Goal: Task Accomplishment & Management: Complete application form

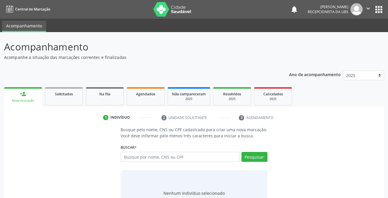
click at [167, 161] on input "text" at bounding box center [180, 157] width 118 height 10
click at [169, 161] on input "text" at bounding box center [180, 157] width 118 height 10
type input "90151321434"
click at [249, 159] on button "Pesquisar" at bounding box center [254, 157] width 26 height 10
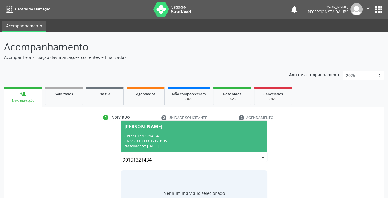
click at [145, 133] on span "[PERSON_NAME] CPF: 901.513.214-34 CNS: 700 0008 9536 3105 Nascimento: [DATE]" at bounding box center [194, 136] width 146 height 31
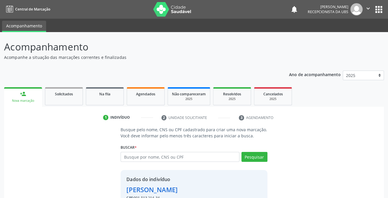
scroll to position [35, 0]
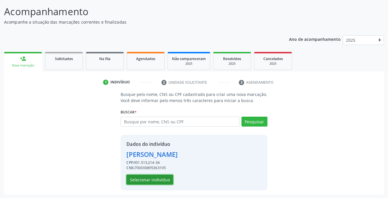
click at [136, 178] on button "Selecionar indivíduo" at bounding box center [149, 180] width 47 height 10
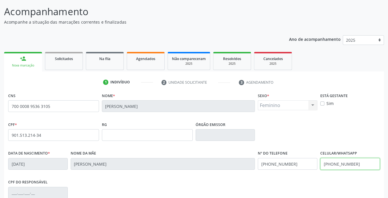
click at [364, 165] on input "[PHONE_NUMBER]" at bounding box center [350, 164] width 60 height 12
type input "("
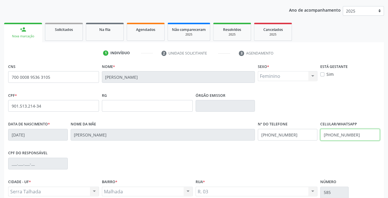
scroll to position [118, 0]
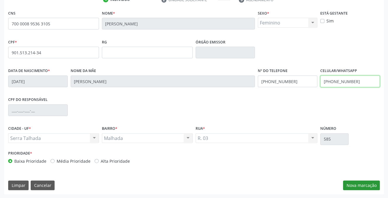
type input "[PHONE_NUMBER]"
drag, startPoint x: 360, startPoint y: 186, endPoint x: 361, endPoint y: 189, distance: 3.2
click at [360, 186] on button "Nova marcação" at bounding box center [361, 186] width 37 height 10
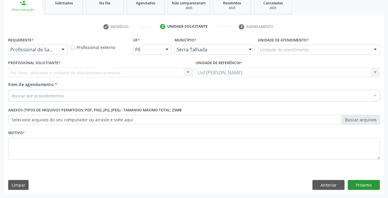
scroll to position [91, 0]
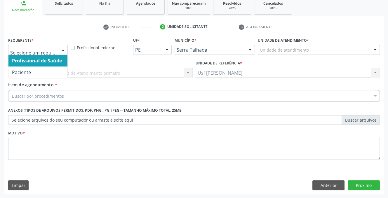
click at [64, 50] on div at bounding box center [63, 50] width 9 height 10
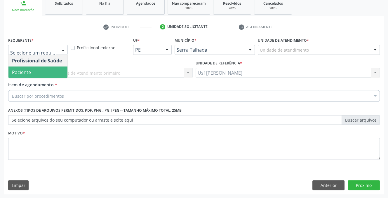
click at [36, 70] on span "Paciente" at bounding box center [37, 73] width 59 height 12
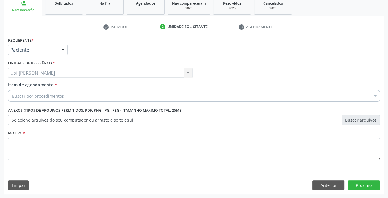
click at [46, 74] on div "Usf Malhada Cortada Usf Malhada Cortada Nenhum resultado encontrado para: " " N…" at bounding box center [100, 73] width 184 height 10
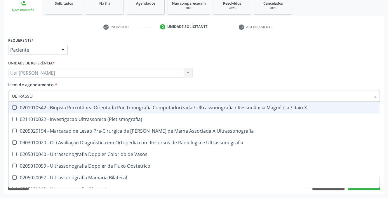
type input "ULTRASSON"
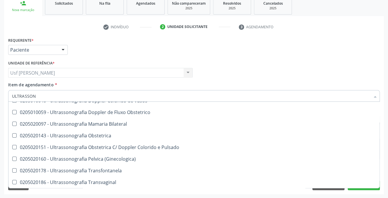
scroll to position [0, 0]
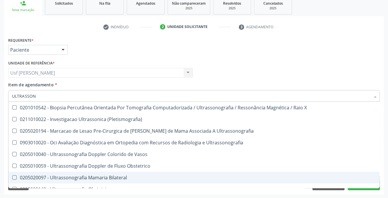
click at [104, 178] on div "0205020097 - Ultrassonografia Mamaria Bilateral" at bounding box center [194, 177] width 364 height 5
checkbox Bilateral "true"
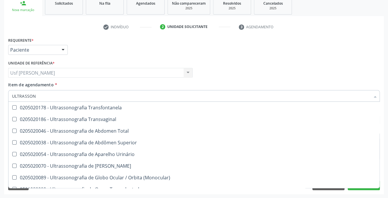
scroll to position [146, 0]
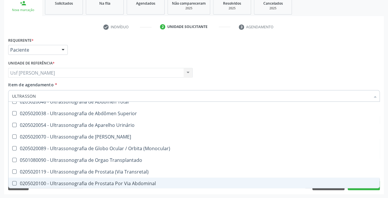
click at [367, 188] on span "0205020100 - Ultrassonografia de Prostata Por Via Abdominal" at bounding box center [193, 184] width 371 height 12
checkbox Abdominal "true"
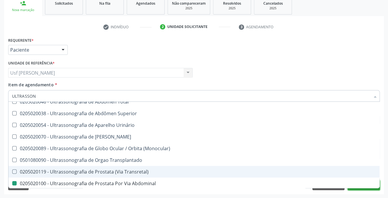
click at [377, 189] on button "Próximo" at bounding box center [364, 185] width 32 height 10
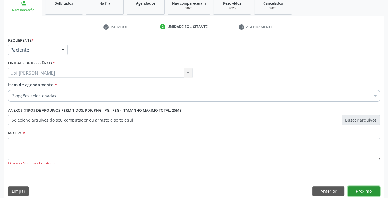
scroll to position [0, 0]
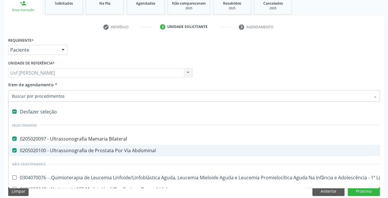
click at [15, 150] on Abdominal at bounding box center [14, 150] width 4 height 4
click at [12, 150] on Abdominal "checkbox" at bounding box center [10, 151] width 4 height 4
checkbox Abdominal "false"
click at [350, 189] on button "Próximo" at bounding box center [364, 191] width 32 height 10
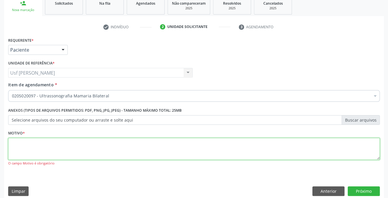
click at [11, 145] on textarea at bounding box center [194, 149] width 372 height 22
type textarea ","
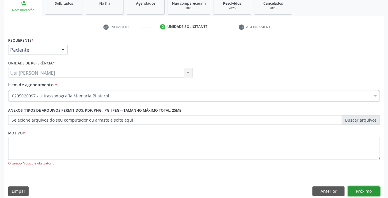
click at [354, 190] on button "Próximo" at bounding box center [364, 191] width 32 height 10
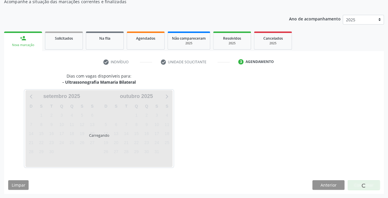
scroll to position [55, 0]
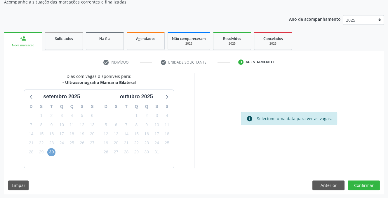
click at [49, 153] on span "30" at bounding box center [51, 152] width 8 height 8
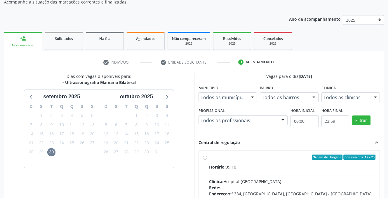
click at [209, 158] on label "Ordem de chegada Consumidos: 17 / 25 Horário: 09:10 Clínica: Hospital [GEOGRAPH…" at bounding box center [292, 200] width 167 height 90
click at [203, 158] on input "Ordem de chegada Consumidos: 17 / 25 Horário: 09:10 Clínica: Hospital [GEOGRAPH…" at bounding box center [205, 157] width 4 height 5
radio input "true"
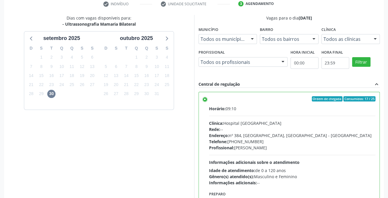
scroll to position [143, 0]
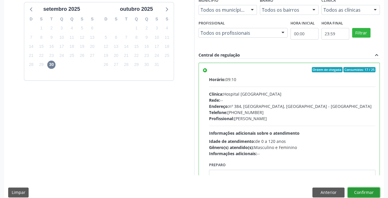
click at [362, 192] on button "Confirmar" at bounding box center [364, 193] width 32 height 10
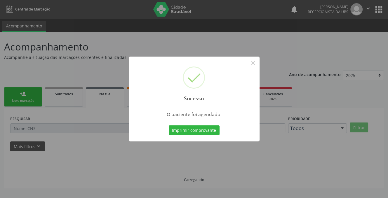
scroll to position [0, 0]
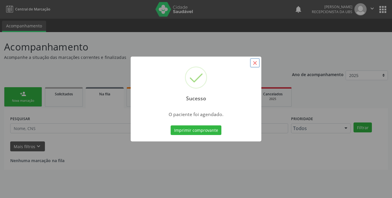
click at [254, 62] on button "×" at bounding box center [255, 63] width 10 height 10
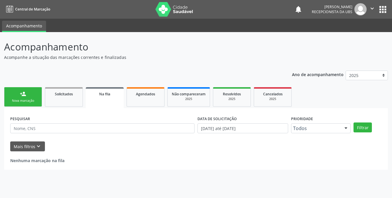
click at [228, 79] on button "×" at bounding box center [225, 81] width 5 height 5
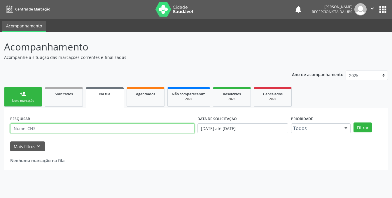
click at [38, 128] on input "text" at bounding box center [102, 128] width 184 height 10
type input "[PERSON_NAME]"
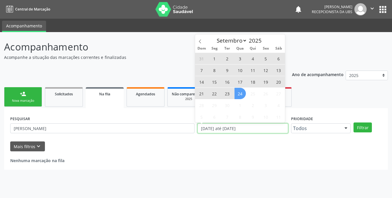
click at [263, 129] on input "[DATE] até [DATE]" at bounding box center [243, 128] width 91 height 10
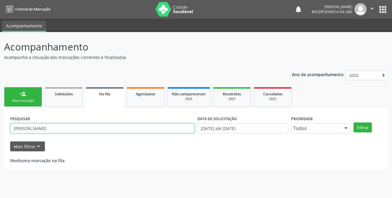
click at [94, 128] on input "[PERSON_NAME]" at bounding box center [102, 128] width 184 height 10
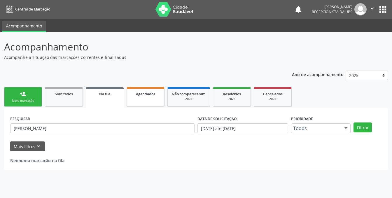
click at [152, 96] on span "Agendados" at bounding box center [145, 94] width 19 height 5
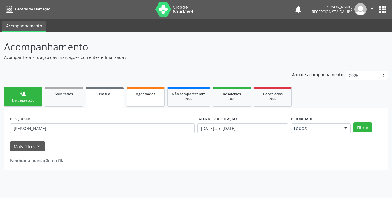
click at [152, 96] on span "Agendados" at bounding box center [145, 94] width 19 height 5
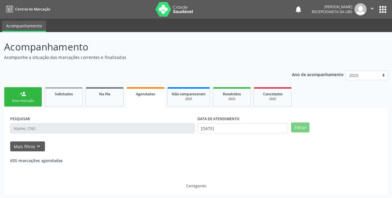
click at [148, 99] on link "Agendados" at bounding box center [146, 97] width 38 height 21
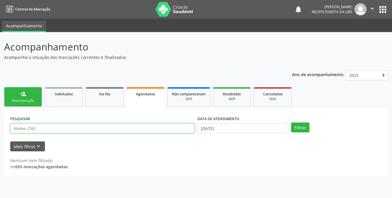
click at [96, 130] on input "text" at bounding box center [102, 128] width 184 height 10
type input "[PERSON_NAME]"
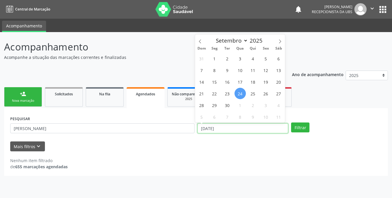
click at [240, 129] on input "[DATE]" at bounding box center [243, 128] width 91 height 10
click at [215, 106] on span "29" at bounding box center [214, 105] width 11 height 11
type input "[DATE]"
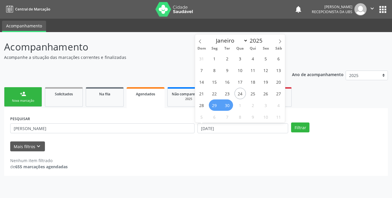
click at [226, 107] on span "30" at bounding box center [227, 105] width 11 height 11
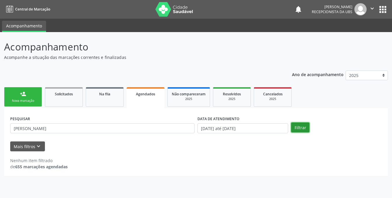
click at [297, 129] on button "Filtrar" at bounding box center [300, 128] width 18 height 10
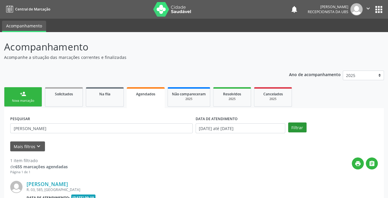
scroll to position [58, 0]
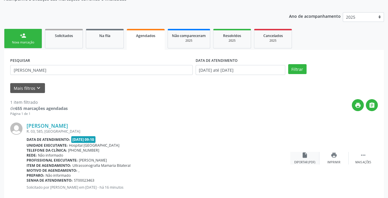
click at [302, 155] on icon "insert_drive_file" at bounding box center [304, 155] width 6 height 6
click at [135, 38] on div "Agendados" at bounding box center [146, 35] width 30 height 6
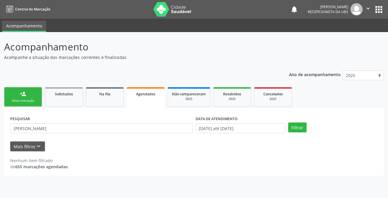
scroll to position [0, 0]
click at [16, 100] on div "Nova marcação" at bounding box center [22, 101] width 29 height 4
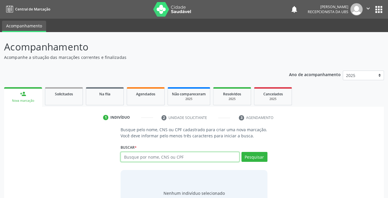
click at [186, 160] on input "text" at bounding box center [180, 157] width 118 height 10
click at [190, 157] on input "text" at bounding box center [180, 157] width 118 height 10
click at [25, 97] on div "person_add" at bounding box center [23, 94] width 6 height 6
click at [163, 158] on input "text" at bounding box center [180, 157] width 118 height 10
type input "07885990460"
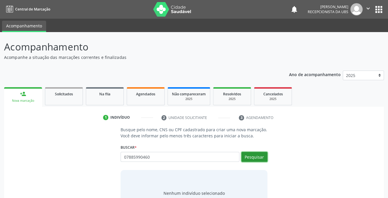
click at [252, 155] on button "Pesquisar" at bounding box center [254, 157] width 26 height 10
type input "07885990460"
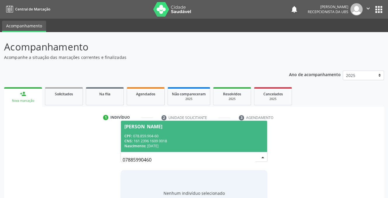
click at [144, 137] on div "CPF: 078.859.904-60" at bounding box center [193, 136] width 139 height 5
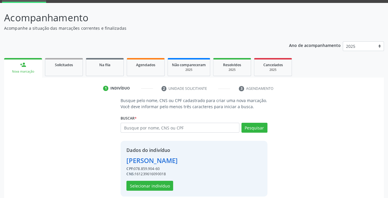
scroll to position [35, 0]
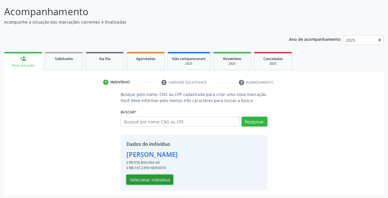
click at [144, 180] on button "Selecionar indivíduo" at bounding box center [149, 180] width 47 height 10
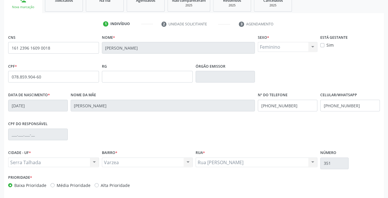
scroll to position [118, 0]
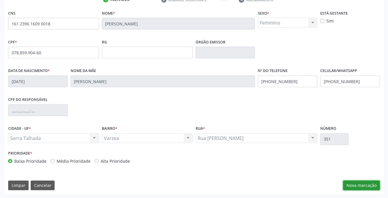
click at [361, 184] on button "Nova marcação" at bounding box center [361, 186] width 37 height 10
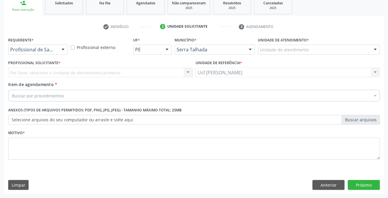
scroll to position [91, 0]
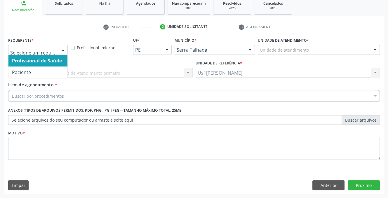
click at [63, 48] on div at bounding box center [63, 50] width 9 height 10
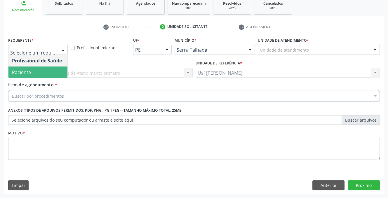
click at [57, 70] on span "Paciente" at bounding box center [37, 73] width 59 height 12
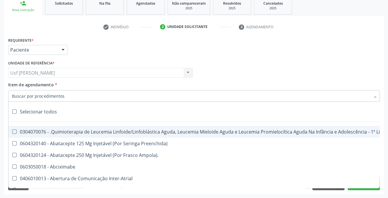
click at [47, 97] on input "Item de agendamento *" at bounding box center [191, 96] width 358 height 12
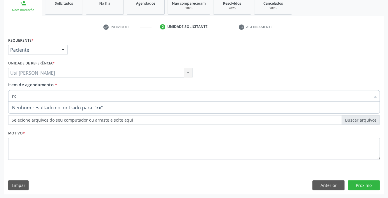
type input "r"
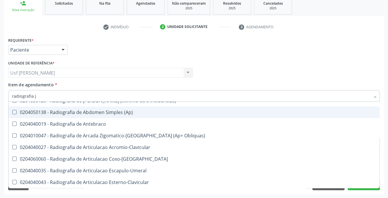
scroll to position [0, 0]
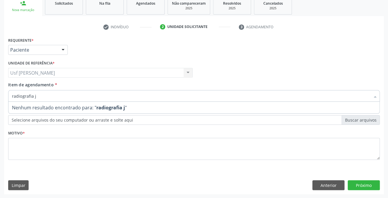
type input "radiografia"
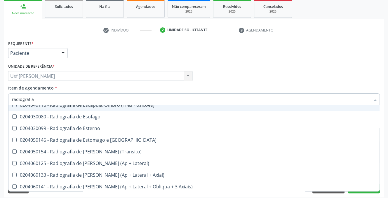
scroll to position [525, 0]
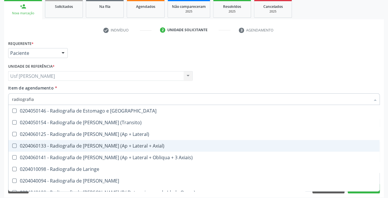
click at [13, 144] on Axial\) at bounding box center [14, 146] width 4 height 4
click at [12, 144] on Axial\) "checkbox" at bounding box center [10, 146] width 4 height 4
checkbox Axial\) "true"
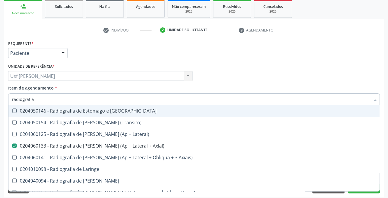
scroll to position [91, 0]
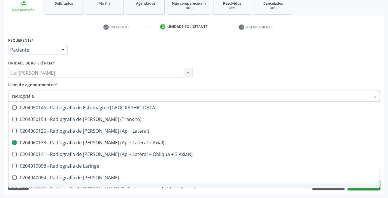
click at [371, 189] on button "Próximo" at bounding box center [364, 185] width 32 height 10
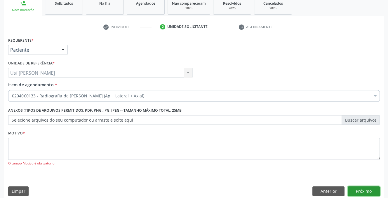
scroll to position [0, 0]
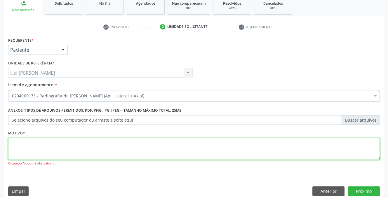
click at [14, 151] on textarea at bounding box center [194, 149] width 372 height 22
type textarea ","
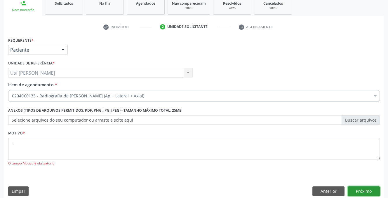
click at [363, 192] on button "Próximo" at bounding box center [364, 191] width 32 height 10
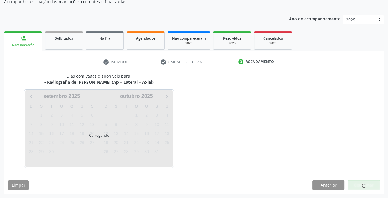
scroll to position [55, 0]
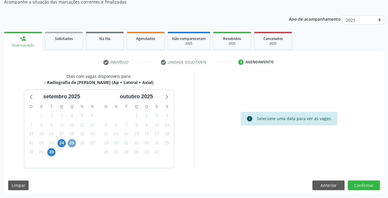
click at [72, 144] on span "25" at bounding box center [72, 143] width 8 height 8
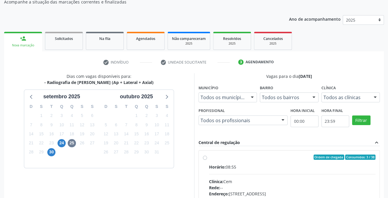
click at [209, 157] on label "Ordem de chegada Consumidos: 3 / 38 Horário: 08:55 Clínica: Cem Rede: -- Endere…" at bounding box center [292, 200] width 167 height 90
click at [203, 157] on input "Ordem de chegada Consumidos: 3 / 38 Horário: 08:55 Clínica: Cem Rede: -- Endere…" at bounding box center [205, 157] width 4 height 5
radio input "true"
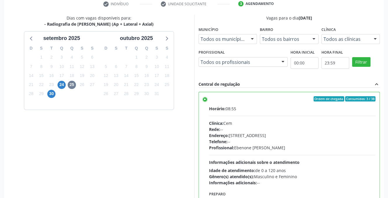
scroll to position [150, 0]
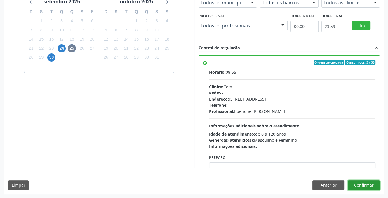
click at [359, 184] on button "Confirmar" at bounding box center [364, 185] width 32 height 10
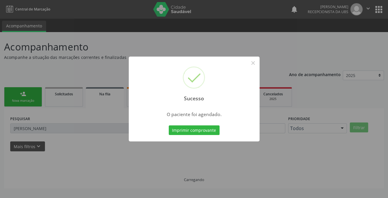
scroll to position [0, 0]
click at [253, 64] on button "×" at bounding box center [253, 63] width 10 height 10
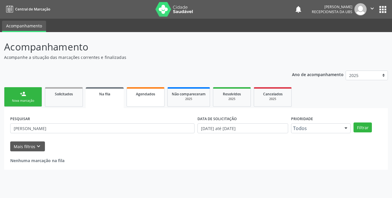
click at [142, 99] on link "Agendados" at bounding box center [146, 97] width 38 height 20
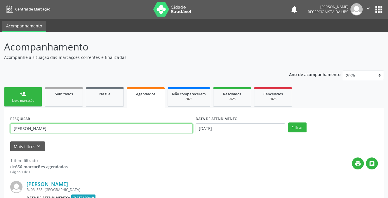
click at [76, 127] on input "[PERSON_NAME]" at bounding box center [101, 128] width 182 height 10
type input "m"
type input "[PERSON_NAME]"
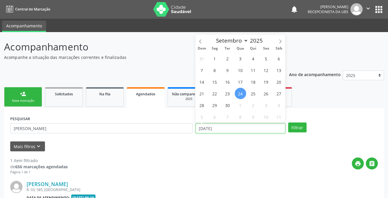
click at [227, 130] on input "[DATE]" at bounding box center [241, 128] width 90 height 10
click at [242, 95] on span "24" at bounding box center [240, 93] width 11 height 11
type input "[DATE]"
click at [253, 93] on span "25" at bounding box center [252, 93] width 11 height 11
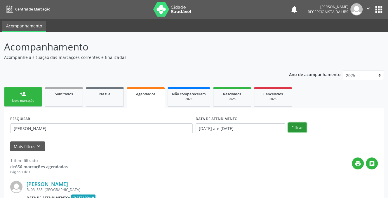
click at [297, 125] on button "Filtrar" at bounding box center [297, 128] width 18 height 10
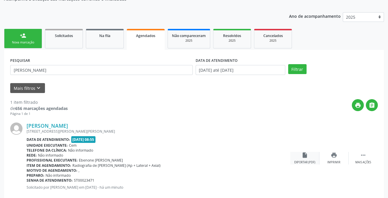
click at [303, 160] on div "insert_drive_file Exportar (PDF)" at bounding box center [304, 158] width 29 height 13
